Goal: Information Seeking & Learning: Check status

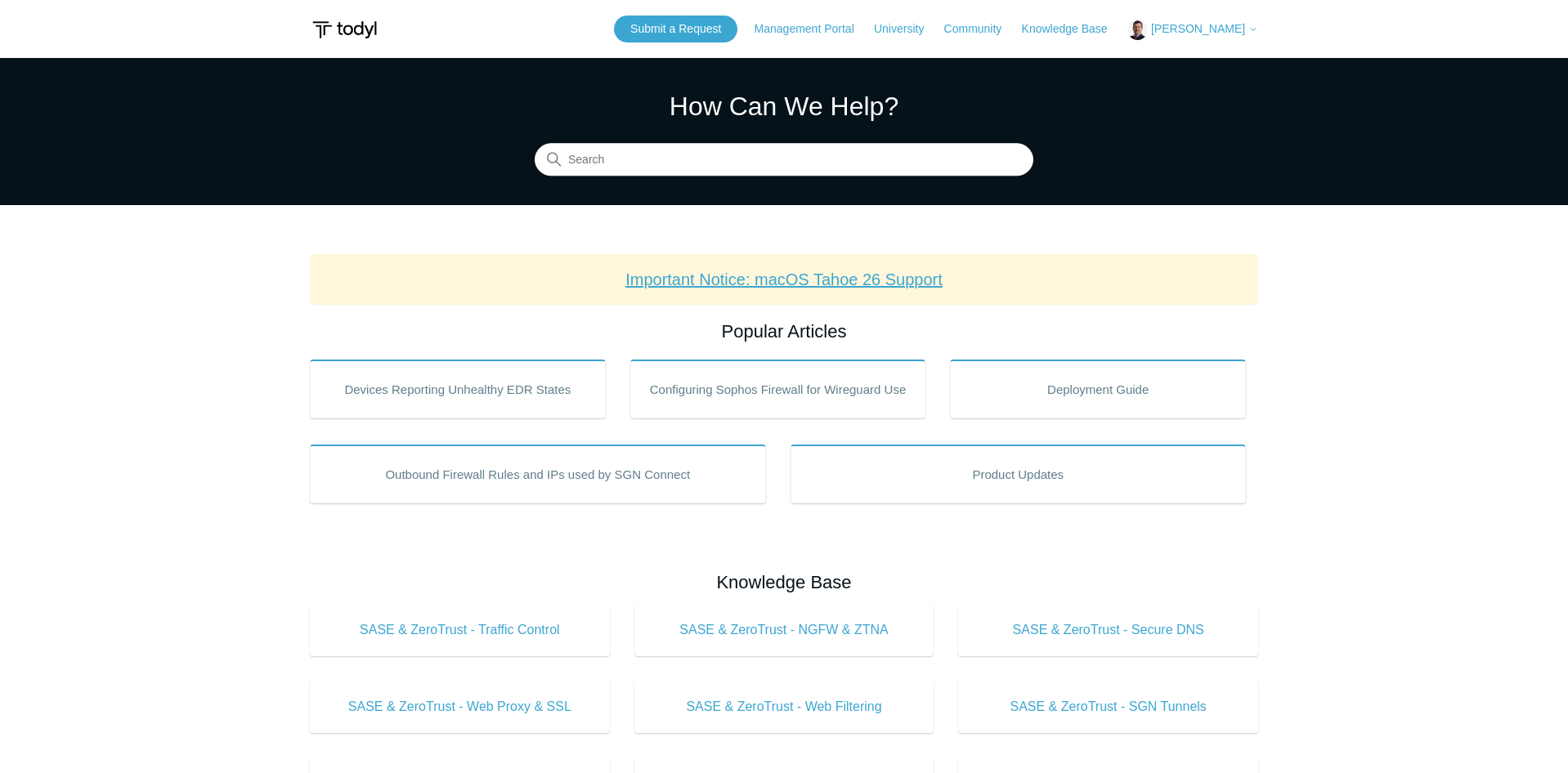
click at [903, 276] on link "Important Notice: macOS Tahoe 26 Support" at bounding box center [784, 279] width 317 height 18
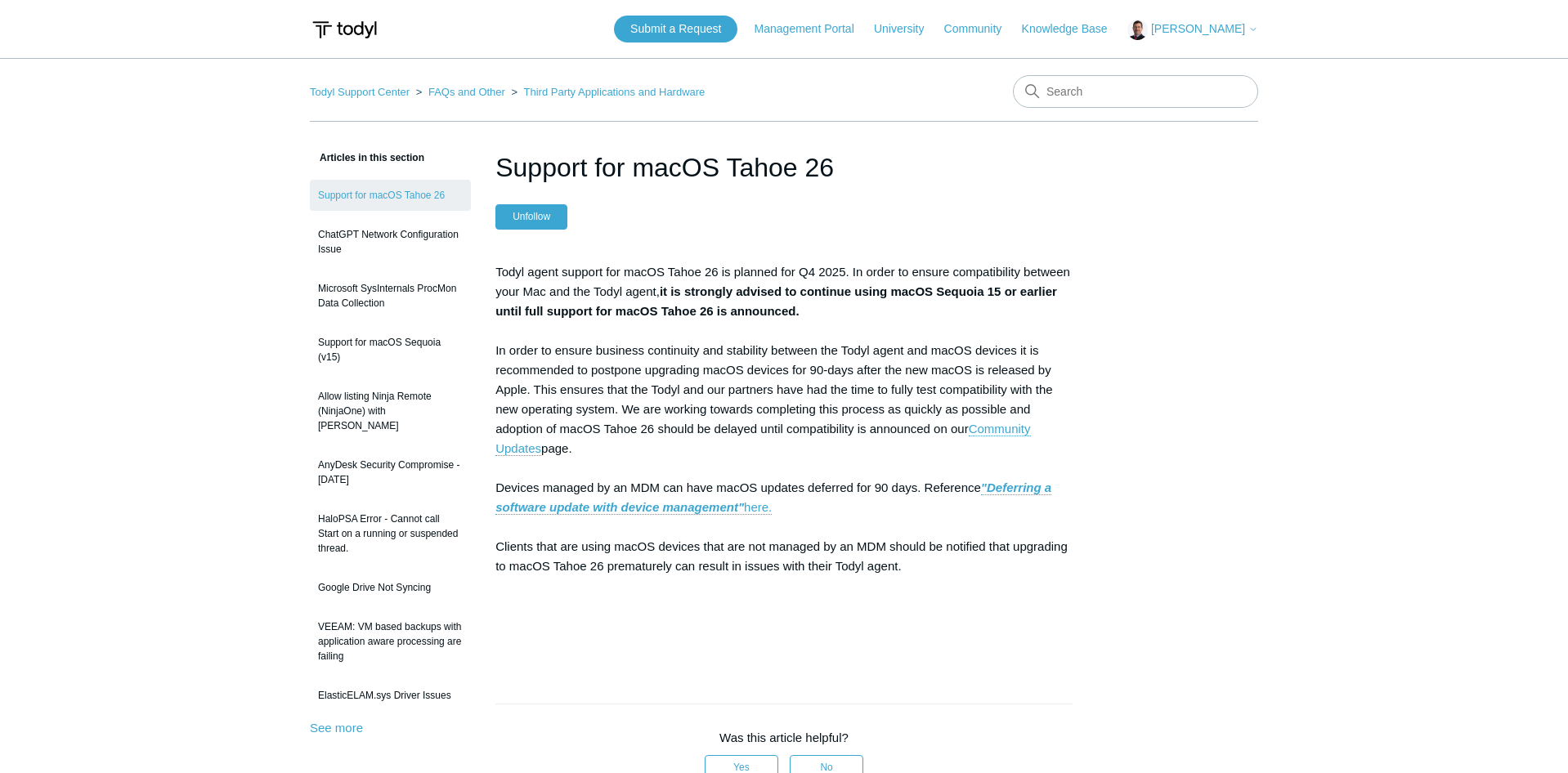
click at [1188, 28] on span "[PERSON_NAME]" at bounding box center [1199, 28] width 94 height 13
click at [1206, 61] on link "My Support Requests" at bounding box center [1207, 64] width 159 height 28
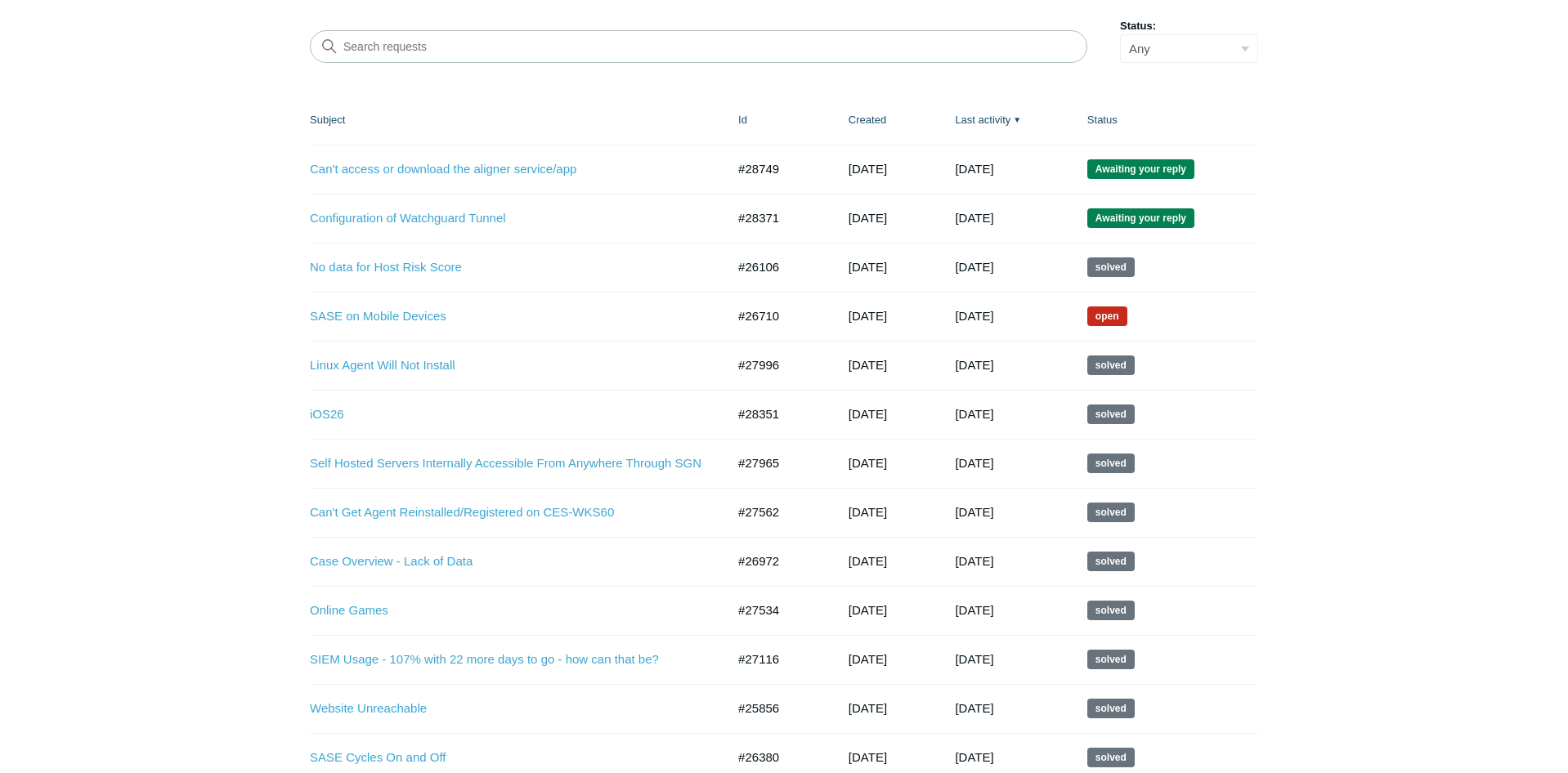
scroll to position [238, 0]
